Goal: Transaction & Acquisition: Download file/media

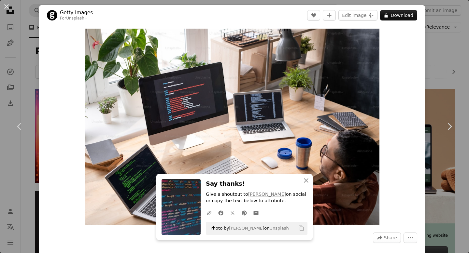
click at [447, 92] on div "An X shape Chevron left Chevron right An X shape Close Say thanks! Give a shout…" at bounding box center [234, 126] width 469 height 253
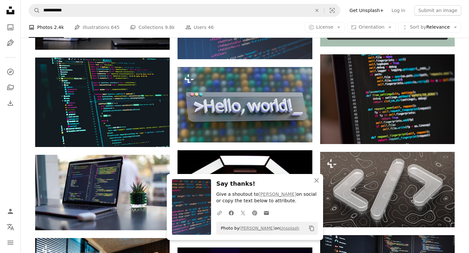
scroll to position [218, 0]
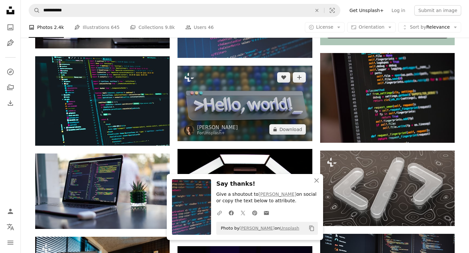
click at [292, 113] on img at bounding box center [244, 104] width 134 height 76
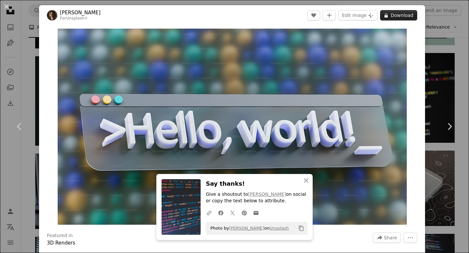
click at [401, 17] on button "A lock Download" at bounding box center [398, 15] width 37 height 10
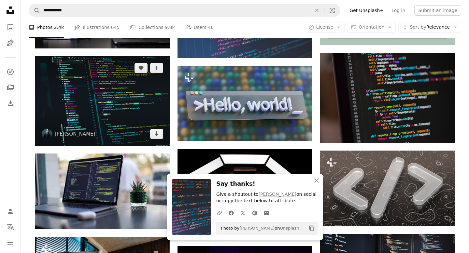
click at [138, 112] on img at bounding box center [102, 101] width 134 height 90
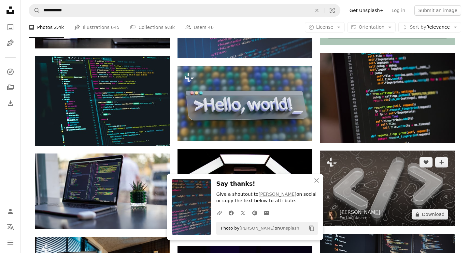
click at [370, 189] on img at bounding box center [387, 189] width 134 height 76
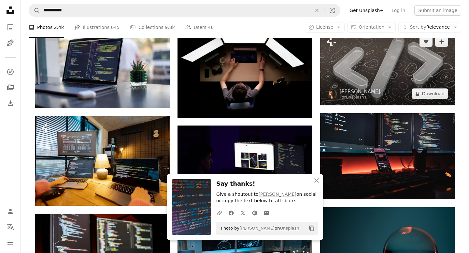
scroll to position [346, 0]
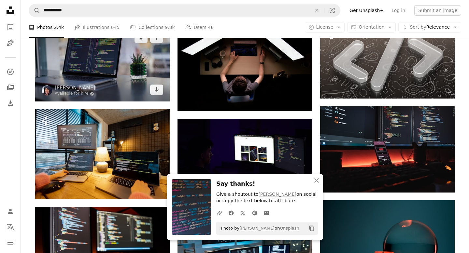
click at [98, 82] on img at bounding box center [102, 64] width 134 height 76
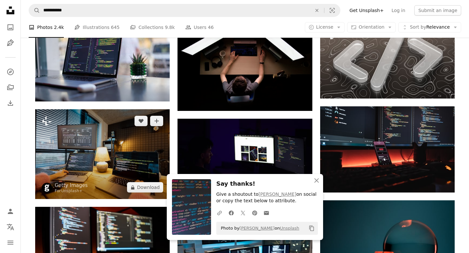
click at [106, 146] on img at bounding box center [102, 154] width 134 height 90
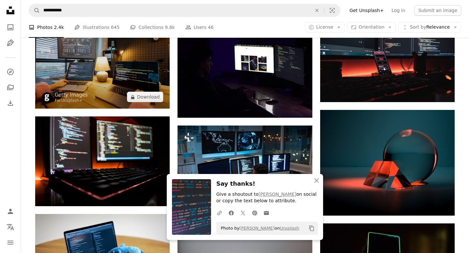
scroll to position [437, 0]
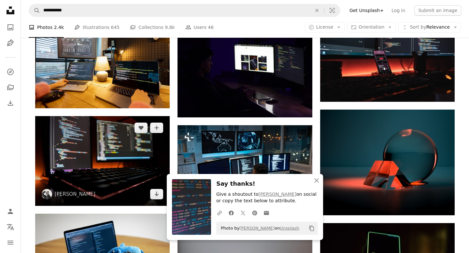
click at [132, 162] on img at bounding box center [102, 161] width 134 height 90
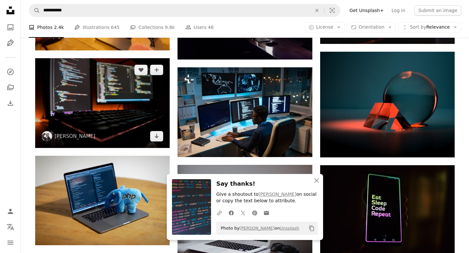
scroll to position [506, 0]
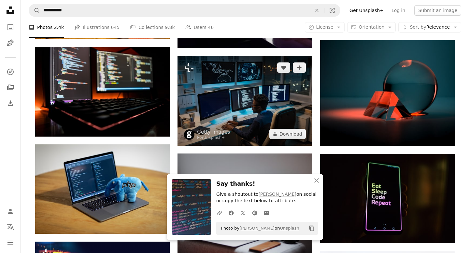
click at [248, 111] on img at bounding box center [244, 101] width 134 height 90
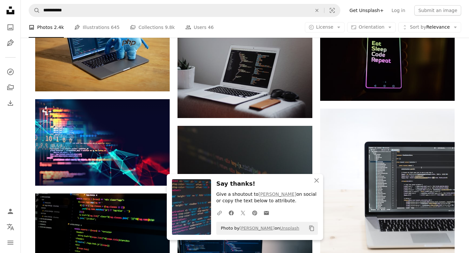
scroll to position [649, 0]
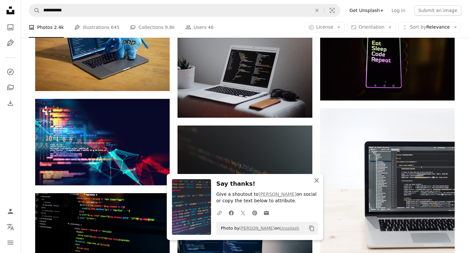
click at [318, 182] on icon "button" at bounding box center [316, 180] width 5 height 5
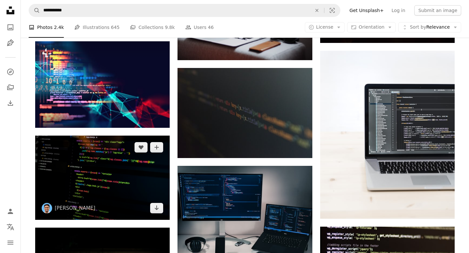
scroll to position [709, 0]
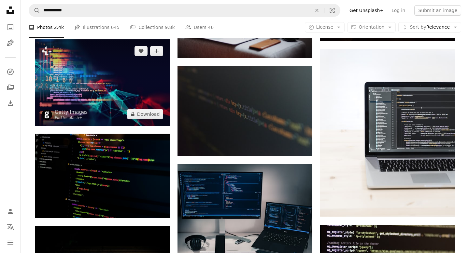
click at [106, 105] on img at bounding box center [102, 82] width 134 height 87
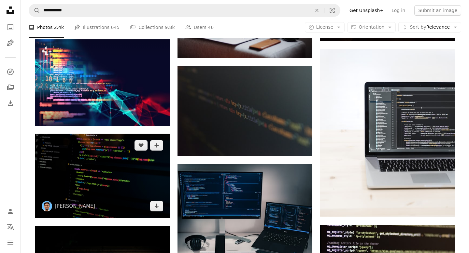
click at [112, 171] on img at bounding box center [102, 176] width 134 height 84
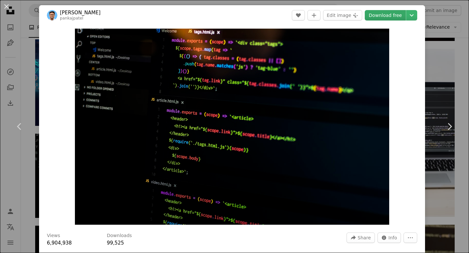
click at [390, 15] on link "Download free" at bounding box center [385, 15] width 41 height 10
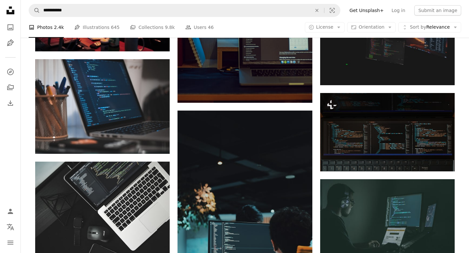
scroll to position [1838, 0]
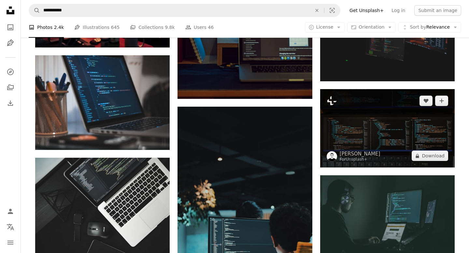
click at [364, 145] on img at bounding box center [387, 128] width 134 height 78
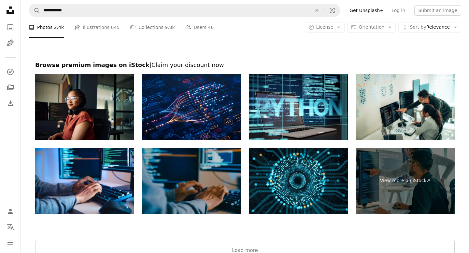
scroll to position [2608, 0]
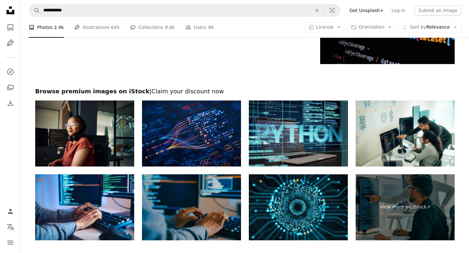
click at [272, 128] on img at bounding box center [298, 134] width 99 height 66
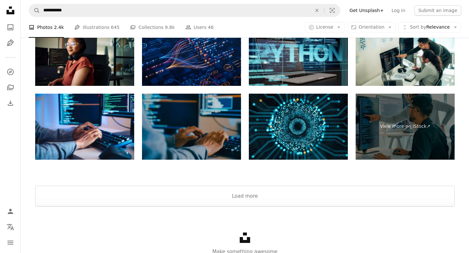
scroll to position [2718, 0]
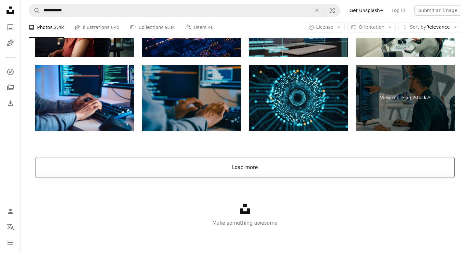
click at [250, 171] on button "Load more" at bounding box center [244, 167] width 419 height 21
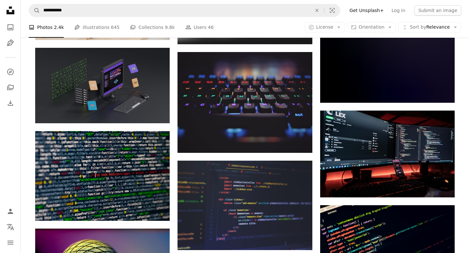
scroll to position [3170, 0]
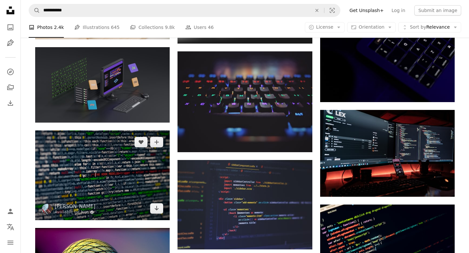
click at [148, 170] on img at bounding box center [102, 176] width 134 height 90
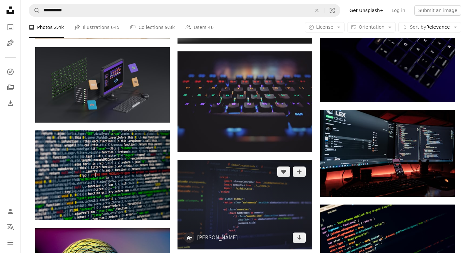
click at [217, 202] on img at bounding box center [244, 205] width 134 height 90
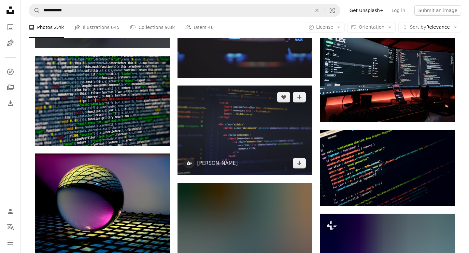
scroll to position [3246, 0]
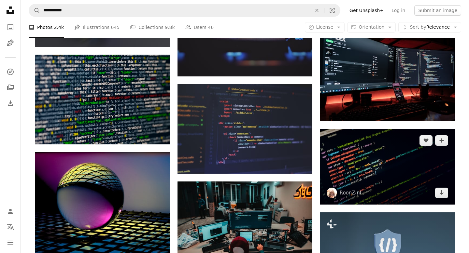
click at [347, 173] on img at bounding box center [387, 167] width 134 height 76
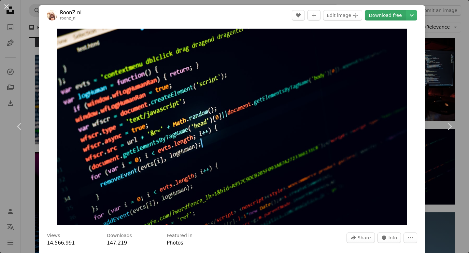
click at [391, 18] on link "Download free" at bounding box center [385, 15] width 41 height 10
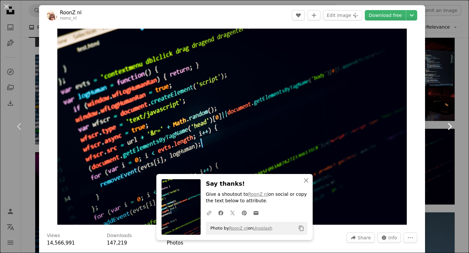
click at [441, 102] on link "Chevron right" at bounding box center [449, 126] width 39 height 62
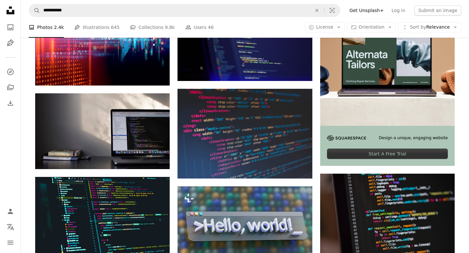
scroll to position [106, 0]
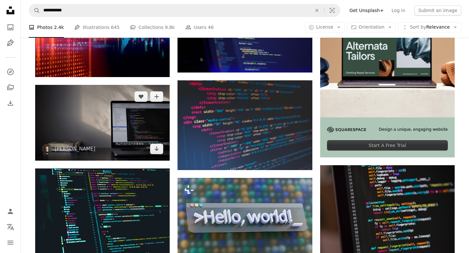
click at [117, 124] on img at bounding box center [102, 123] width 134 height 76
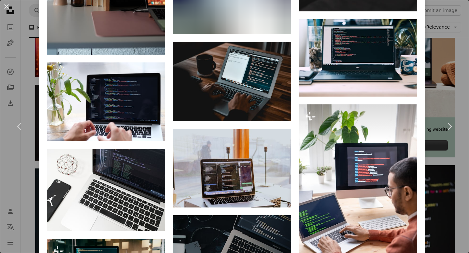
scroll to position [1975, 0]
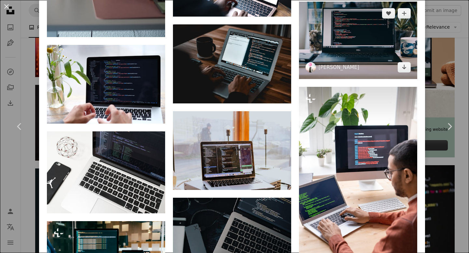
click at [346, 57] on img at bounding box center [358, 41] width 118 height 78
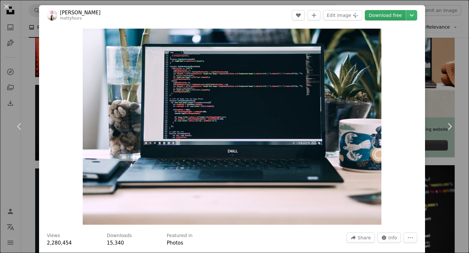
click at [396, 13] on link "Download free" at bounding box center [385, 15] width 41 height 10
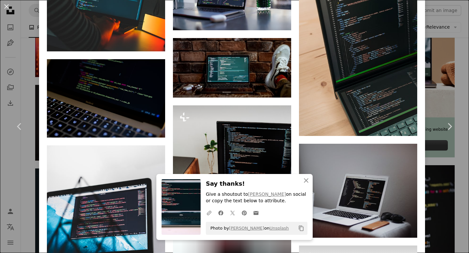
scroll to position [657, 0]
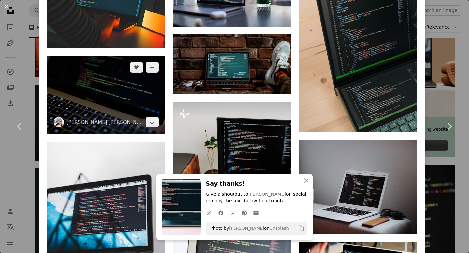
click at [115, 96] on img at bounding box center [106, 95] width 118 height 79
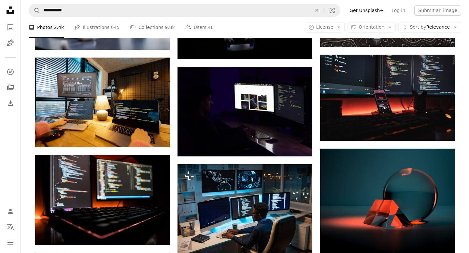
scroll to position [354, 0]
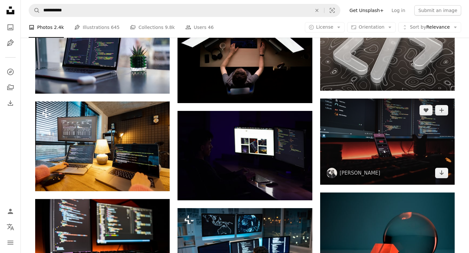
click at [368, 136] on img at bounding box center [387, 142] width 134 height 86
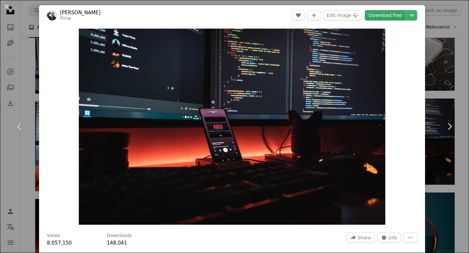
click at [378, 15] on link "Download free" at bounding box center [385, 15] width 41 height 10
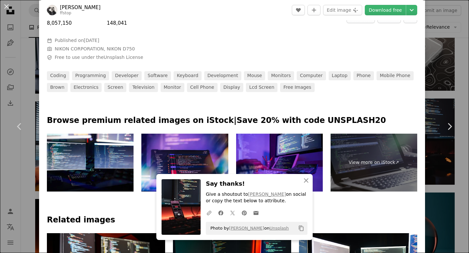
scroll to position [233, 0]
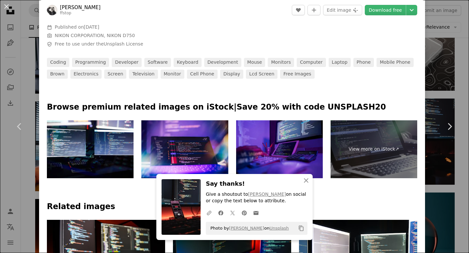
click at [264, 146] on img at bounding box center [279, 149] width 87 height 58
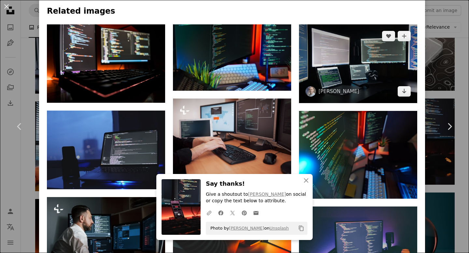
scroll to position [430, 0]
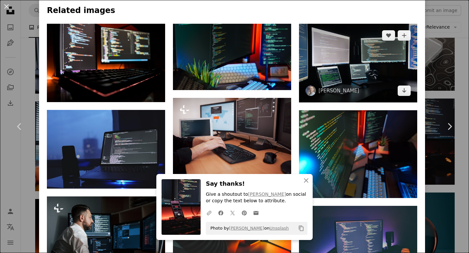
click at [378, 63] on img at bounding box center [358, 63] width 118 height 79
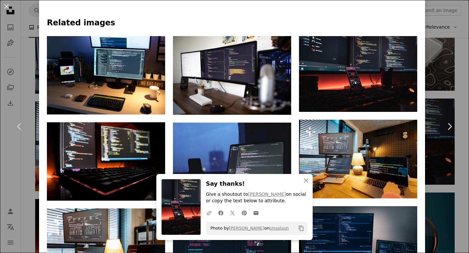
scroll to position [441, 0]
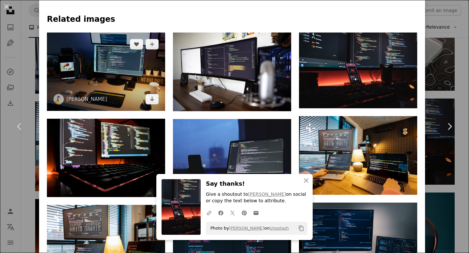
click at [139, 81] on img at bounding box center [106, 72] width 118 height 78
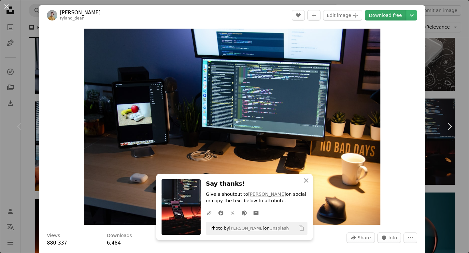
click at [390, 17] on link "Download free" at bounding box center [385, 15] width 41 height 10
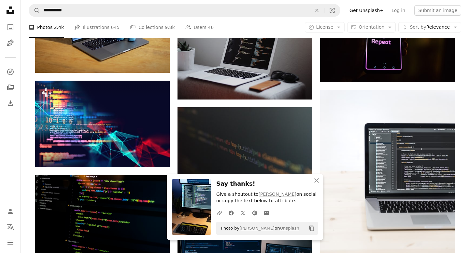
scroll to position [670, 0]
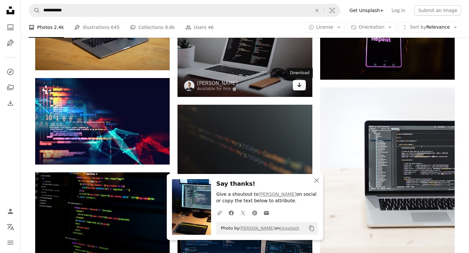
click at [296, 82] on link "Arrow pointing down" at bounding box center [299, 85] width 13 height 10
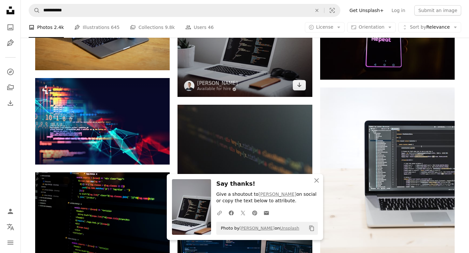
click at [280, 66] on img at bounding box center [244, 43] width 134 height 107
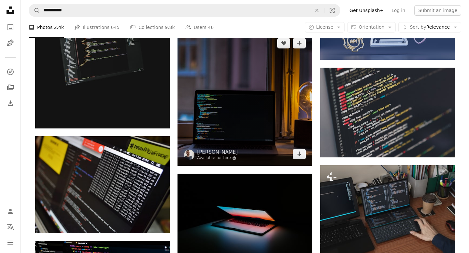
scroll to position [1361, 0]
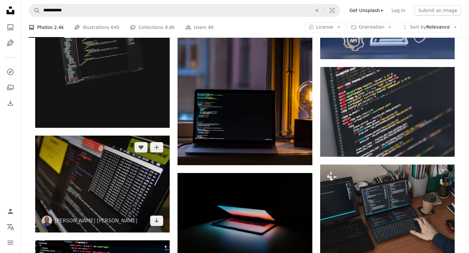
click at [127, 185] on img at bounding box center [102, 184] width 134 height 97
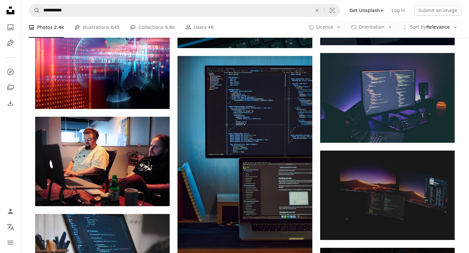
scroll to position [1680, 0]
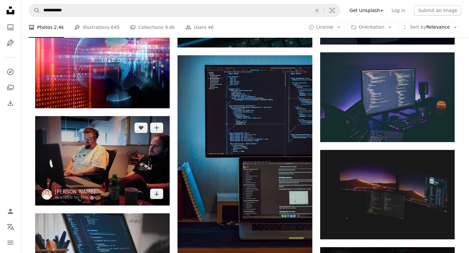
click at [124, 155] on img at bounding box center [102, 161] width 134 height 90
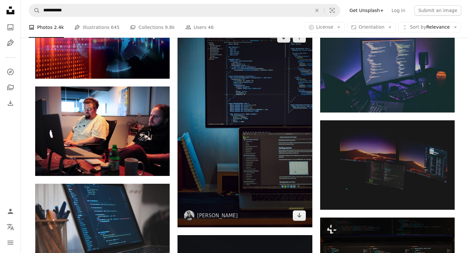
scroll to position [1711, 0]
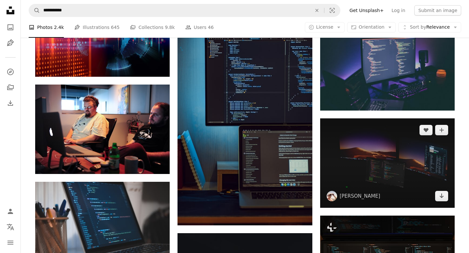
click at [345, 178] on img at bounding box center [387, 163] width 134 height 90
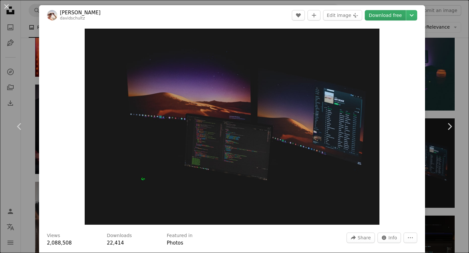
click at [383, 14] on link "Download free" at bounding box center [385, 15] width 41 height 10
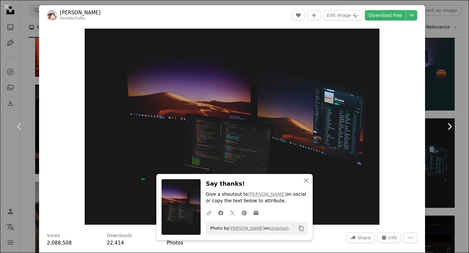
click at [438, 98] on link "Chevron right" at bounding box center [449, 126] width 39 height 62
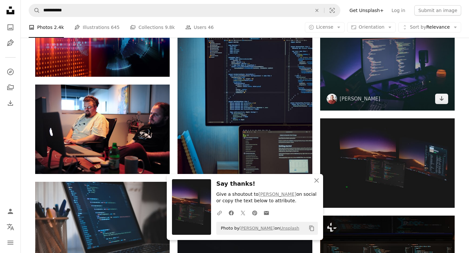
click at [385, 64] on img at bounding box center [387, 66] width 134 height 90
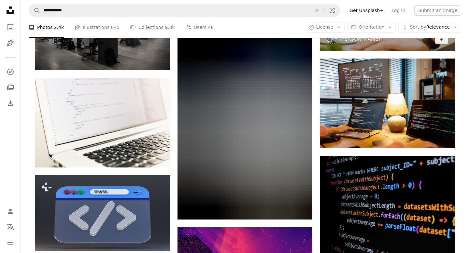
scroll to position [2419, 0]
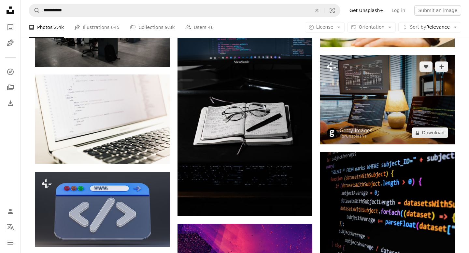
click at [367, 99] on img at bounding box center [387, 100] width 134 height 90
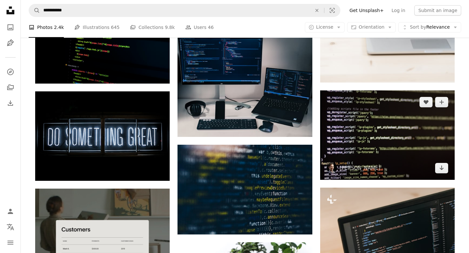
scroll to position [841, 0]
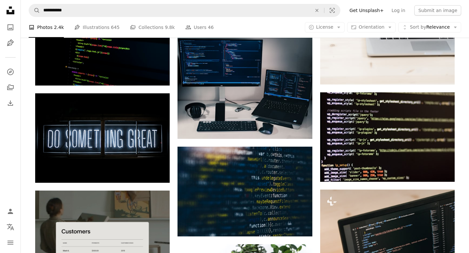
click at [380, 19] on nav "**********" at bounding box center [245, 10] width 448 height 21
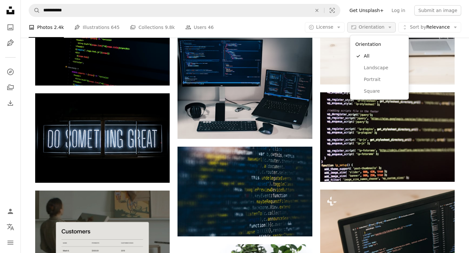
click at [380, 24] on span "Orientation" at bounding box center [371, 26] width 26 height 5
click at [377, 65] on span "Landscape" at bounding box center [384, 67] width 40 height 7
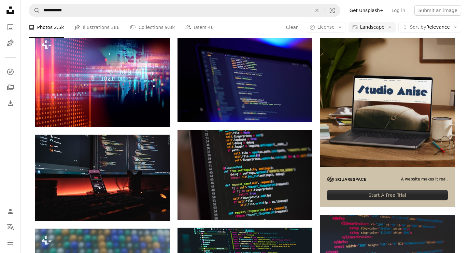
scroll to position [57, 0]
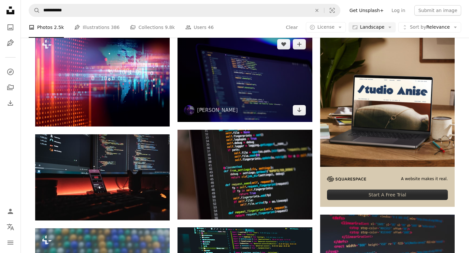
click at [269, 84] on img at bounding box center [244, 78] width 134 height 90
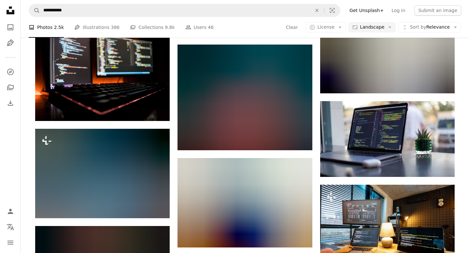
scroll to position [439, 0]
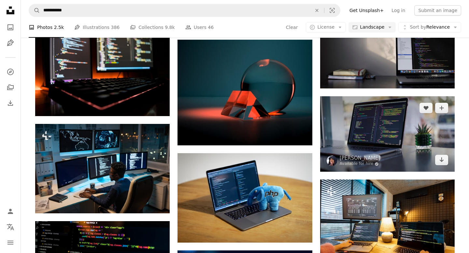
click at [360, 110] on img at bounding box center [387, 134] width 134 height 76
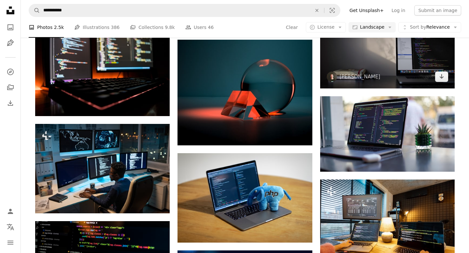
click at [398, 74] on img at bounding box center [387, 51] width 134 height 76
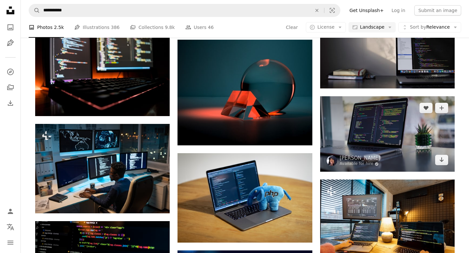
click at [394, 132] on img at bounding box center [387, 134] width 134 height 76
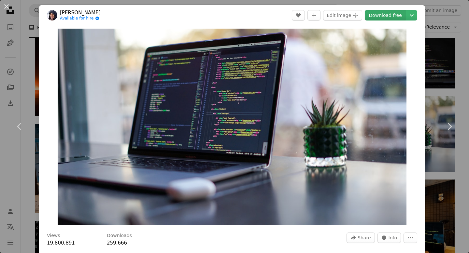
click at [379, 16] on link "Download free" at bounding box center [385, 15] width 41 height 10
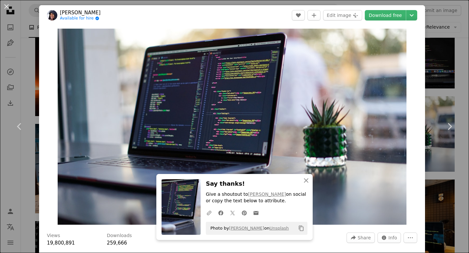
click at [441, 52] on div "An X shape Chevron left Chevron right An X shape Close Say thanks! Give a shout…" at bounding box center [234, 126] width 469 height 253
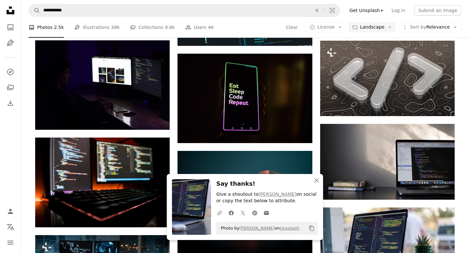
scroll to position [231, 0]
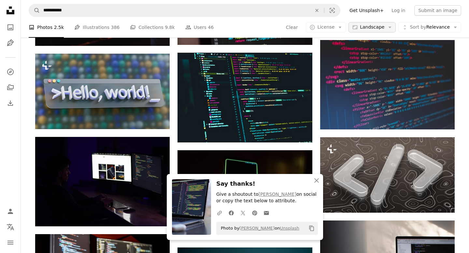
click at [372, 28] on span "Landscape" at bounding box center [372, 27] width 24 height 7
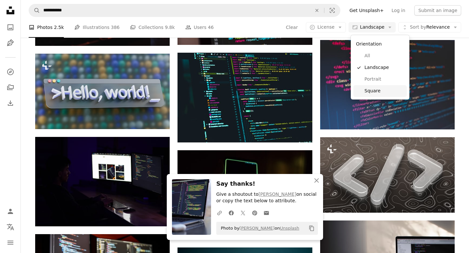
click at [378, 90] on span "Square" at bounding box center [384, 91] width 40 height 7
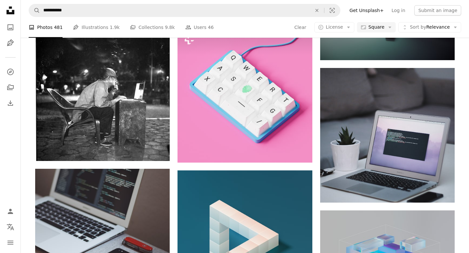
scroll to position [773, 0]
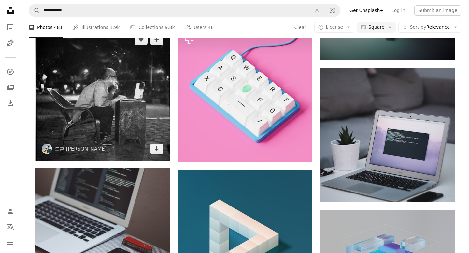
click at [100, 120] on img at bounding box center [102, 94] width 134 height 133
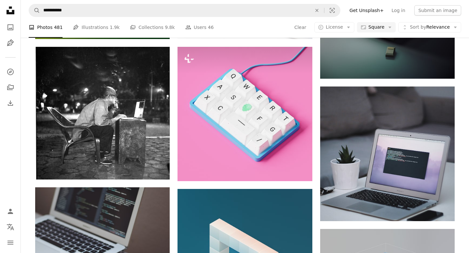
scroll to position [741, 0]
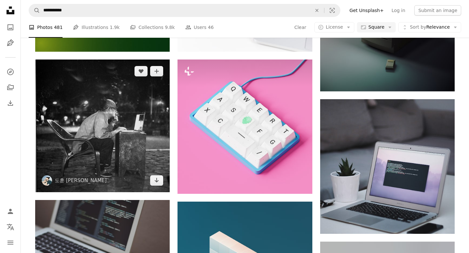
click at [135, 127] on img at bounding box center [102, 126] width 134 height 133
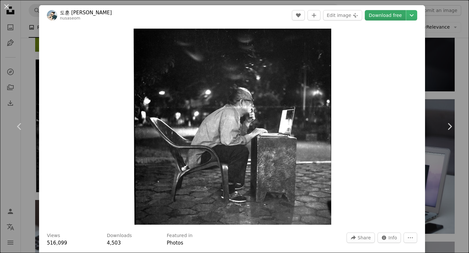
click at [385, 14] on link "Download free" at bounding box center [385, 15] width 41 height 10
